Goal: Task Accomplishment & Management: Manage account settings

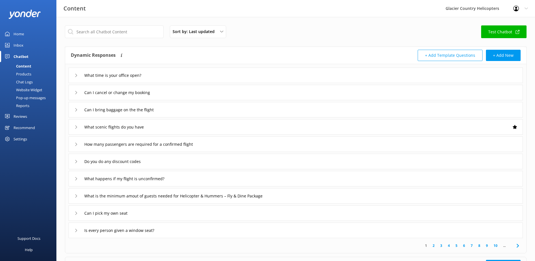
click at [21, 34] on div "Home" at bounding box center [19, 33] width 10 height 11
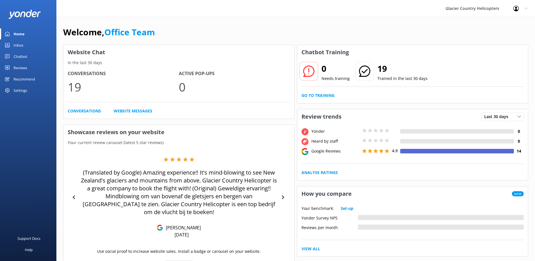
click at [379, 71] on h2 "19" at bounding box center [402, 69] width 50 height 14
click at [364, 77] on div at bounding box center [364, 71] width 19 height 19
click at [26, 44] on link "Inbox" at bounding box center [28, 44] width 56 height 11
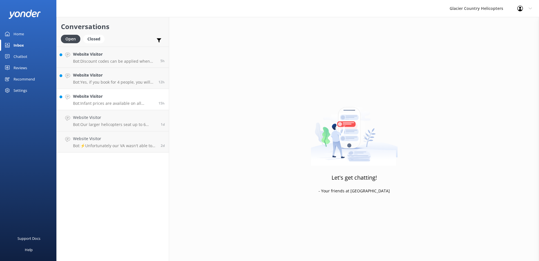
click at [120, 106] on link "Website Visitor Bot: Infant prices are available on all flights, and there is a…" at bounding box center [113, 99] width 112 height 21
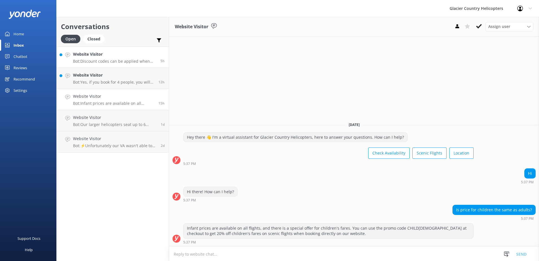
click at [105, 62] on p "Bot: Discount codes can be applied when booking directly with us. You can use t…" at bounding box center [114, 61] width 83 height 5
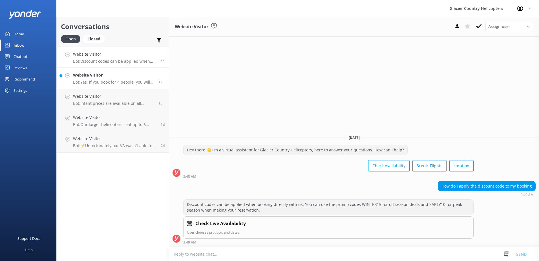
click at [106, 84] on p "Bot: Yes, if you book for 4 people, you will be seated together in the helicopt…" at bounding box center [113, 82] width 81 height 5
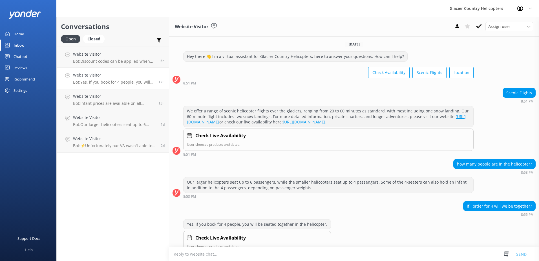
scroll to position [20, 0]
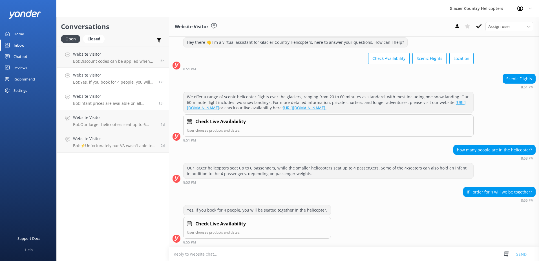
click at [114, 97] on h4 "Website Visitor" at bounding box center [113, 96] width 81 height 6
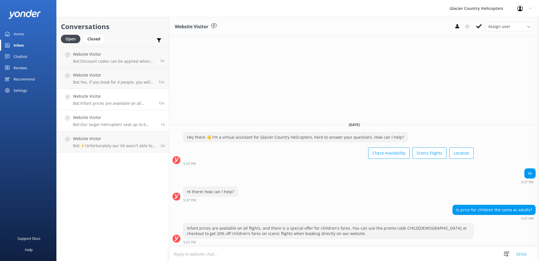
click at [115, 122] on div "Website Visitor Bot: Our larger helicopters seat up to 6 passengers. The smalle…" at bounding box center [114, 120] width 83 height 12
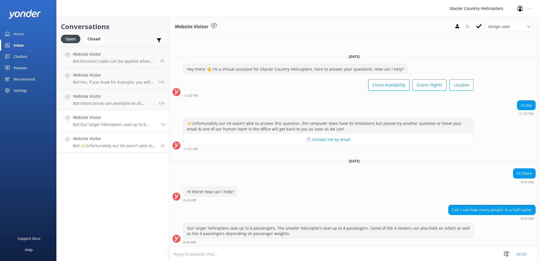
click at [115, 142] on div "Website Visitor Bot: ⚡Unfortunately our VA wasn't able to answer this question,…" at bounding box center [114, 141] width 83 height 12
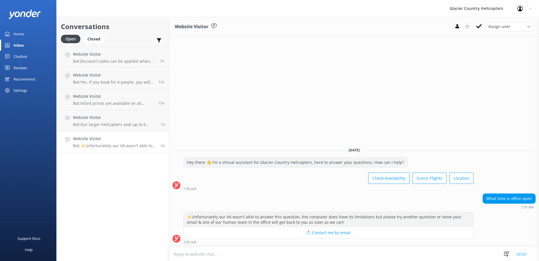
click at [23, 35] on div "Home" at bounding box center [19, 33] width 10 height 11
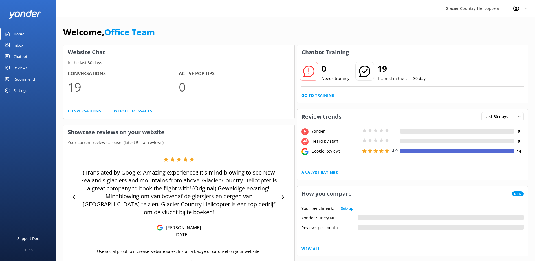
click at [35, 80] on div "Recommend" at bounding box center [24, 78] width 21 height 11
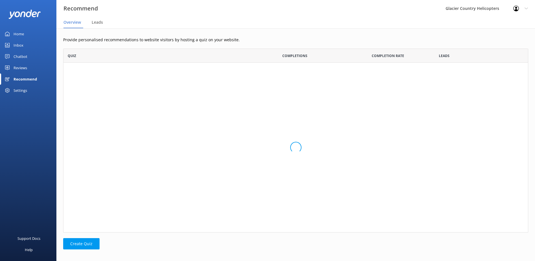
scroll to position [179, 461]
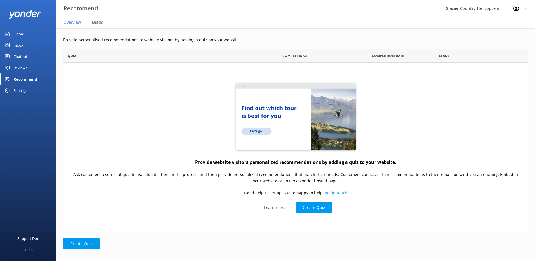
click at [22, 69] on div "Reviews" at bounding box center [21, 67] width 14 height 11
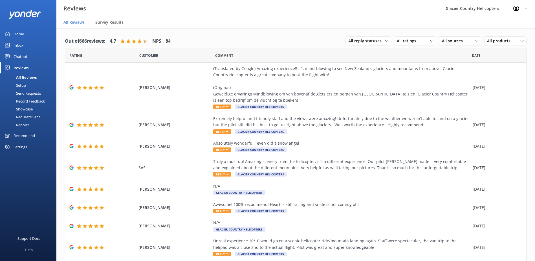
click at [25, 56] on div "Chatbot" at bounding box center [21, 56] width 14 height 11
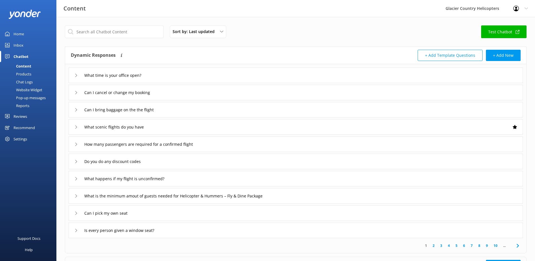
click at [26, 43] on link "Inbox" at bounding box center [28, 44] width 56 height 11
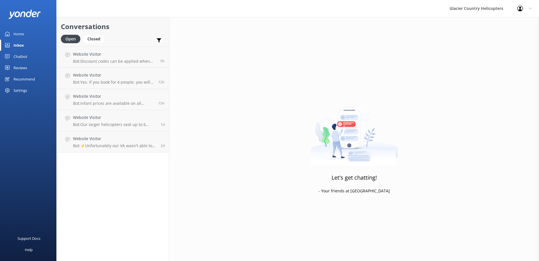
click at [23, 32] on div "Home" at bounding box center [19, 33] width 10 height 11
